Goal: Task Accomplishment & Management: Manage account settings

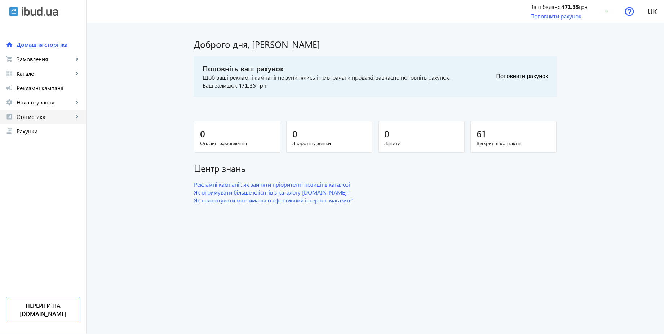
click at [48, 120] on span "Статистика" at bounding box center [45, 116] width 57 height 7
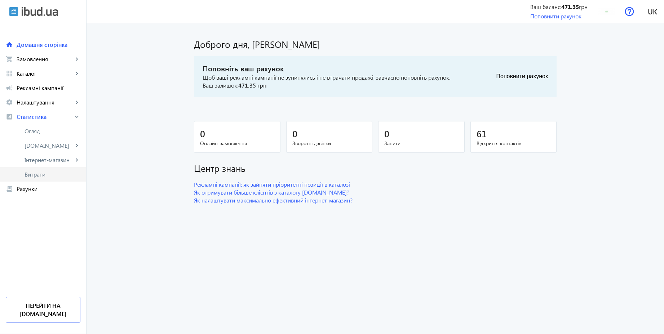
click at [38, 180] on link "Витрати" at bounding box center [43, 174] width 86 height 14
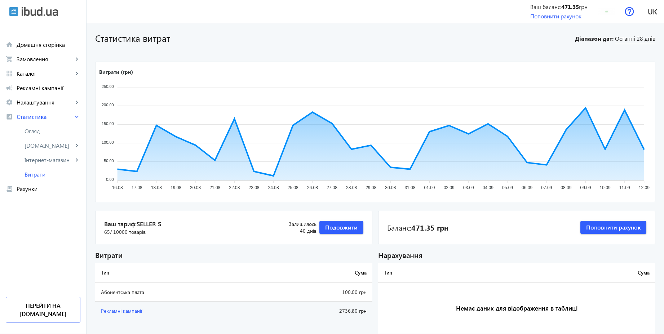
click at [637, 35] on span "Останні 28 днів" at bounding box center [635, 40] width 40 height 10
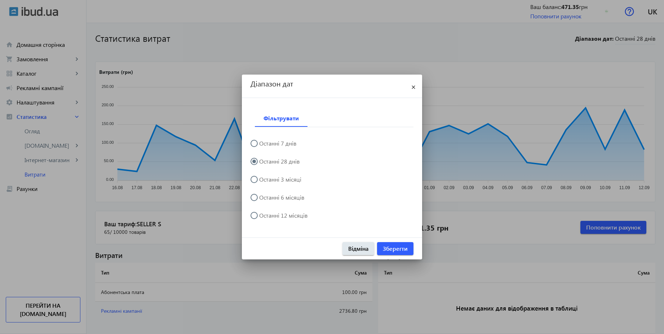
click at [296, 200] on label "Останні 6 місяців" at bounding box center [281, 198] width 46 height 6
click at [265, 200] on input "Останні 6 місяців" at bounding box center [257, 201] width 14 height 14
radio input "true"
click at [300, 181] on label "Останні 3 місяці" at bounding box center [280, 180] width 44 height 6
click at [265, 181] on input "Останні 3 місяці" at bounding box center [257, 183] width 14 height 14
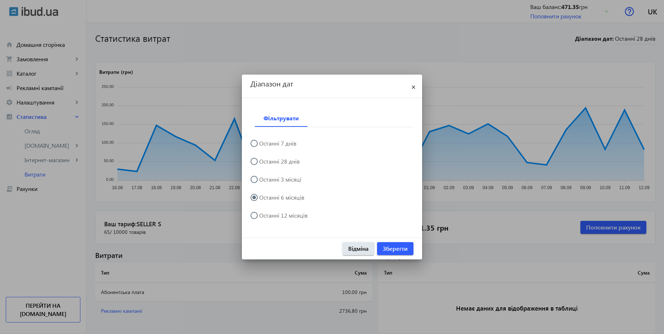
radio input "true"
click at [399, 246] on span "Зберегти" at bounding box center [395, 249] width 25 height 8
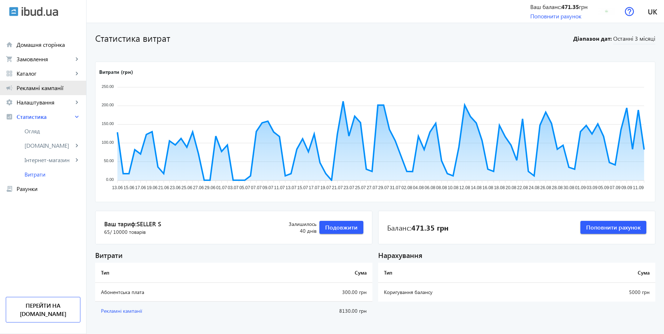
click at [63, 84] on span "Рекламні кампанії" at bounding box center [49, 87] width 64 height 7
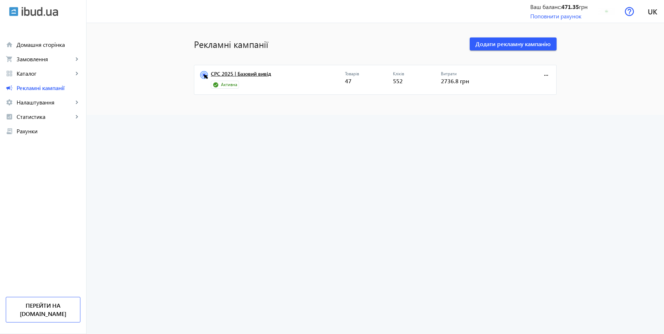
click at [237, 74] on link "CPC 2025 | Базовий вивід" at bounding box center [278, 76] width 134 height 10
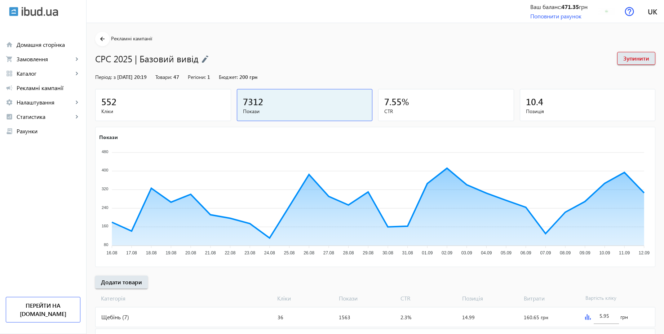
click at [206, 59] on img at bounding box center [204, 59] width 7 height 8
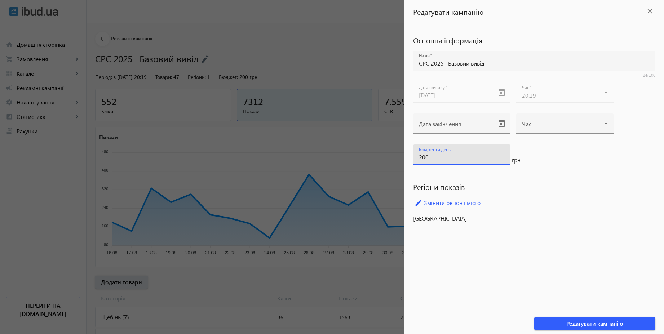
drag, startPoint x: 441, startPoint y: 158, endPoint x: 390, endPoint y: 151, distance: 51.0
click at [390, 151] on mat-sidenav-container "arrow_back Рекламні кампанії CPC 2025 | Базовий вивід Зупинити Період: з [DATE]…" at bounding box center [375, 299] width 577 height 553
type input "250"
click at [649, 8] on mat-icon "close" at bounding box center [649, 11] width 11 height 11
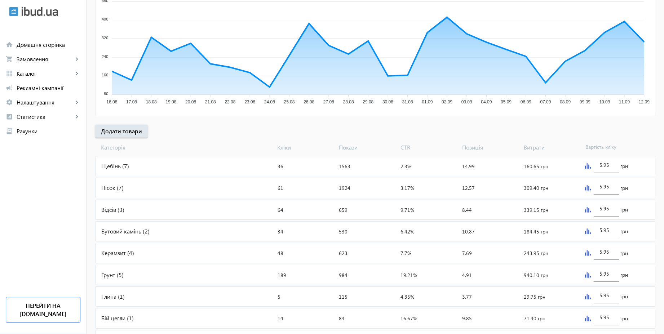
scroll to position [242, 0]
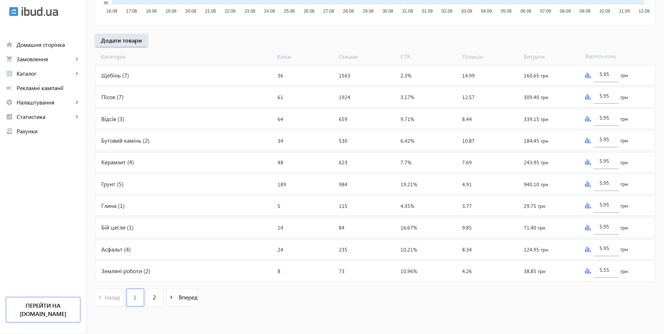
drag, startPoint x: 668, startPoint y: 203, endPoint x: 668, endPoint y: 85, distance: 117.9
click at [664, 85] on html "arrow_back home Домашня сторінка shopping_cart Замовлення keyboard_arrow_right …" at bounding box center [332, 46] width 664 height 576
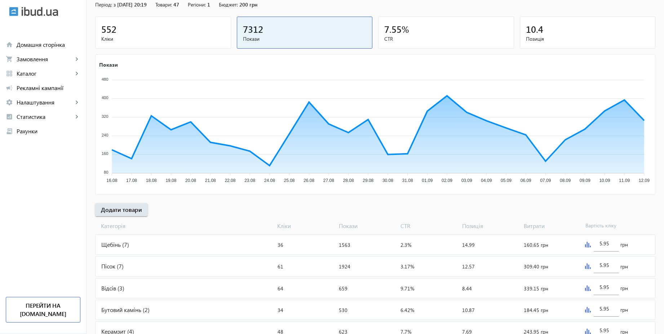
scroll to position [0, 0]
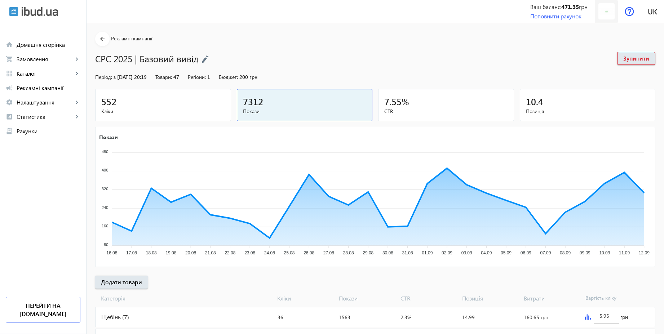
click at [606, 12] on img at bounding box center [606, 11] width 16 height 16
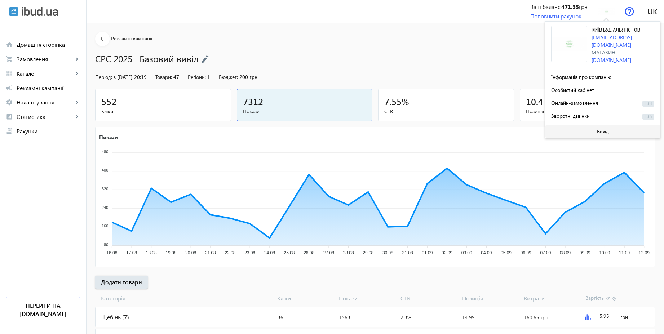
click at [606, 129] on span "Вихід" at bounding box center [603, 132] width 12 height 6
